Goal: Task Accomplishment & Management: Complete application form

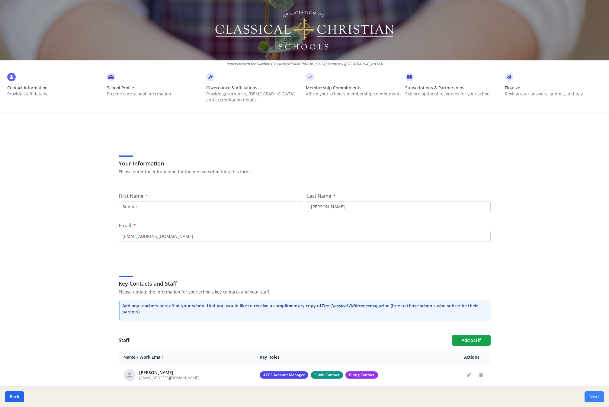
click at [595, 396] on button "Next" at bounding box center [594, 396] width 20 height 11
type input "[PHONE_NUMBER]"
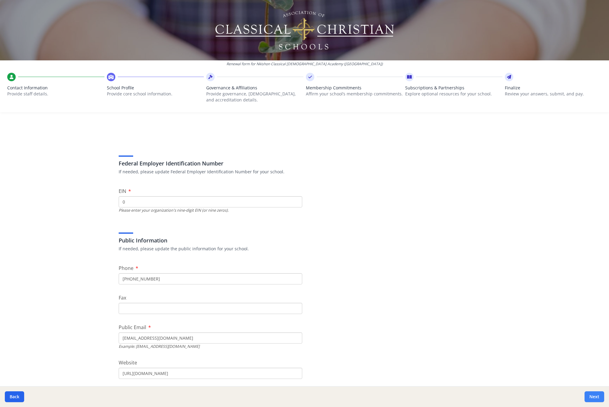
click at [595, 396] on button "Next" at bounding box center [594, 396] width 20 height 11
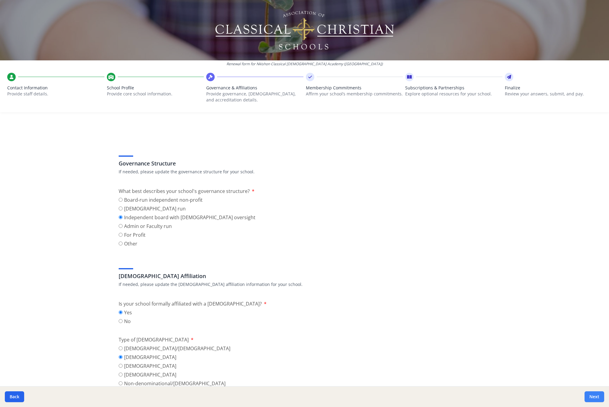
click at [595, 396] on button "Next" at bounding box center [594, 396] width 20 height 11
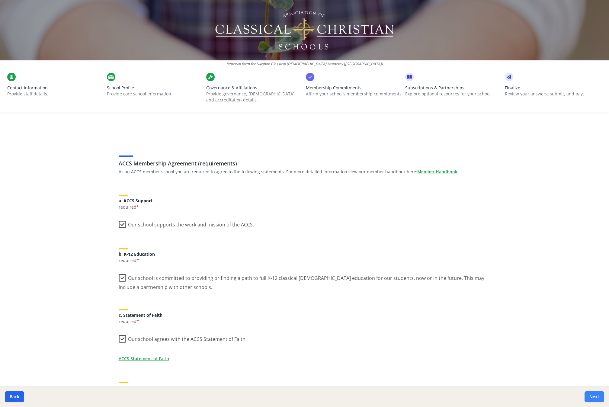
click at [595, 396] on button "Next" at bounding box center [594, 396] width 20 height 11
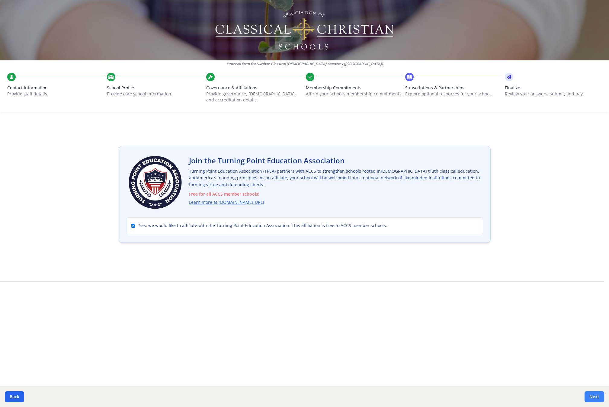
click at [595, 396] on button "Next" at bounding box center [594, 396] width 20 height 11
